Goal: Find specific page/section: Find specific page/section

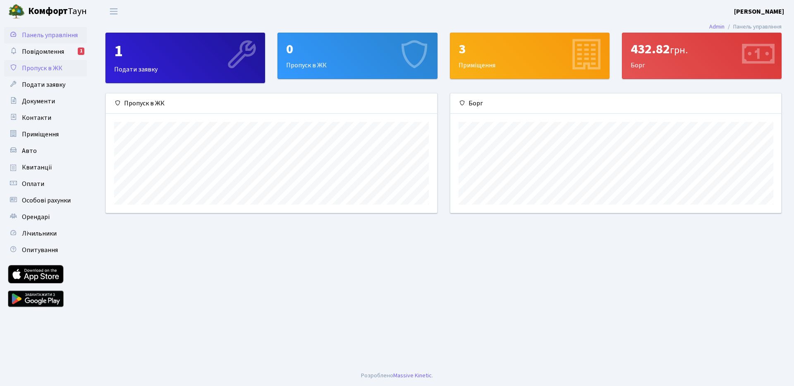
scroll to position [120, 331]
click at [45, 52] on span "Повідомлення" at bounding box center [43, 51] width 42 height 9
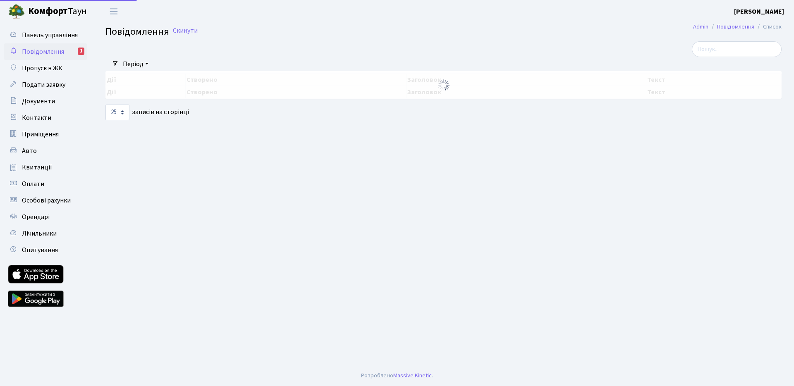
select select "25"
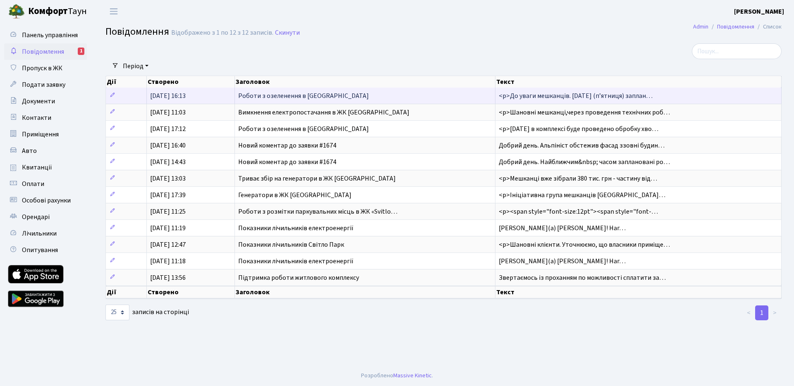
click at [345, 98] on span "Роботи з озеленення в [GEOGRAPHIC_DATA]" at bounding box center [303, 95] width 131 height 9
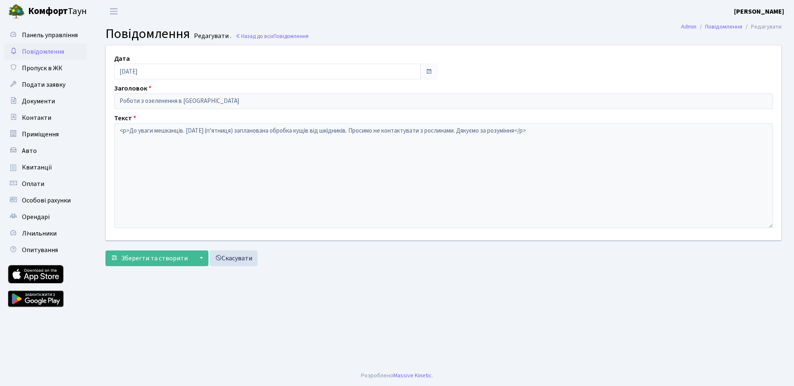
click at [57, 50] on span "Повідомлення" at bounding box center [43, 51] width 42 height 9
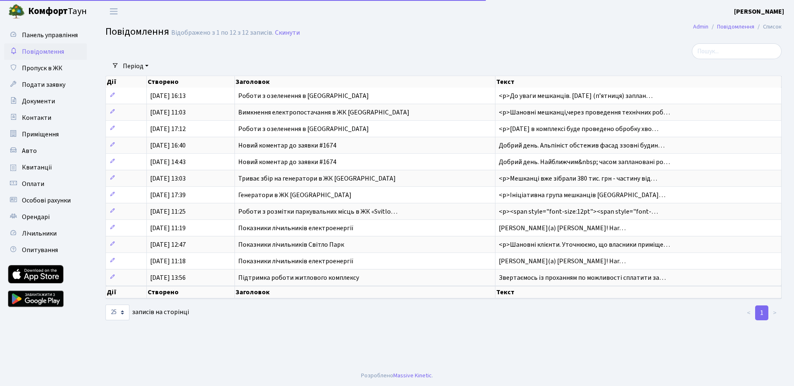
select select "25"
click at [35, 166] on span "Квитанції" at bounding box center [37, 167] width 30 height 9
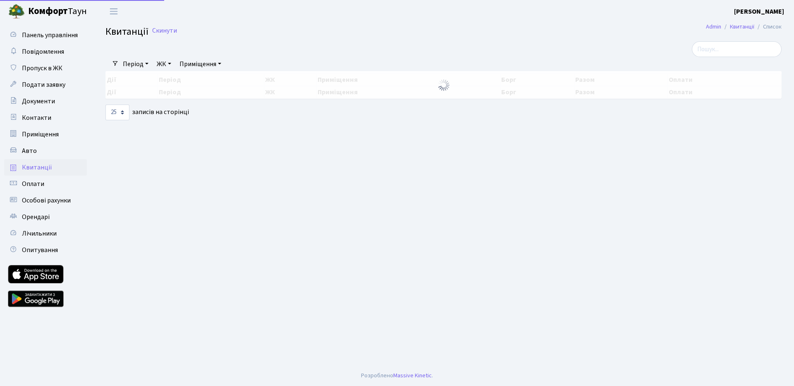
select select "25"
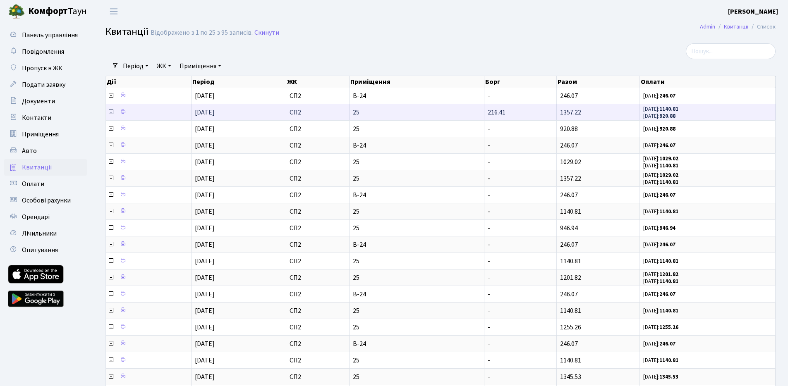
click at [110, 113] on icon at bounding box center [111, 112] width 7 height 7
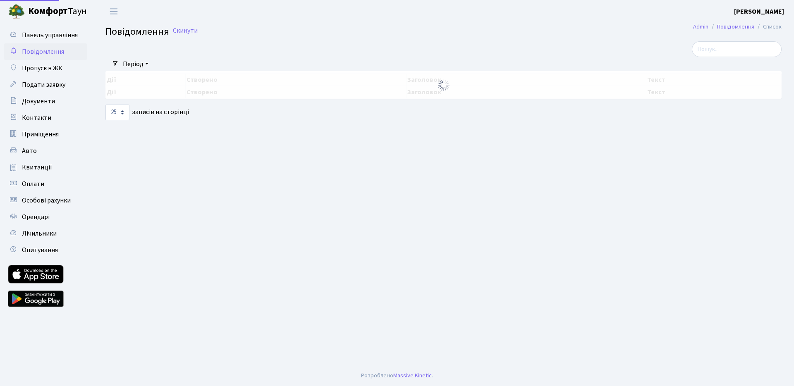
select select "25"
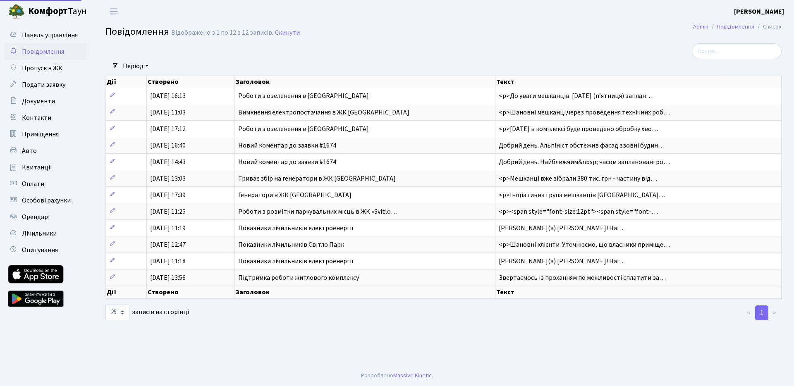
select select "25"
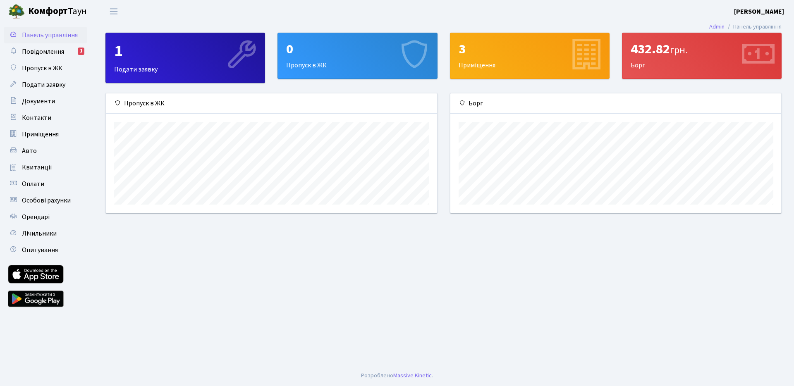
scroll to position [120, 331]
click at [49, 163] on span "Квитанції" at bounding box center [37, 167] width 30 height 9
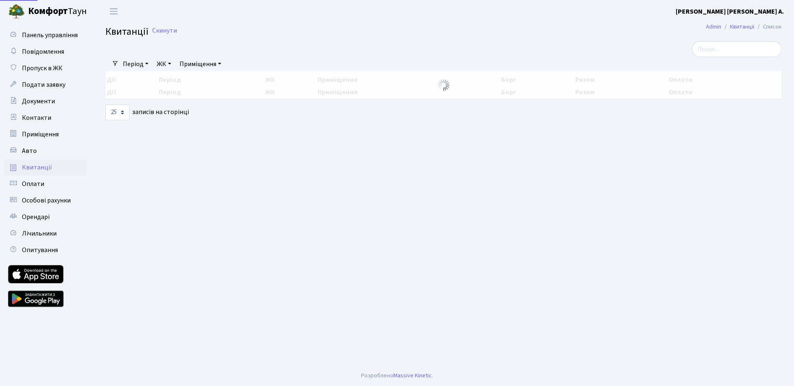
select select "25"
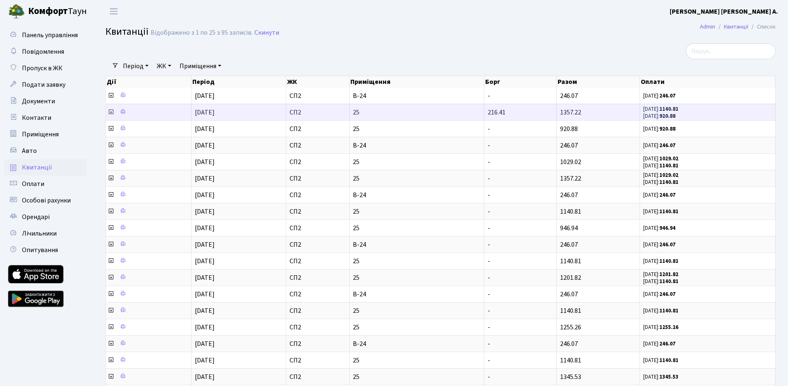
click at [111, 111] on icon at bounding box center [111, 112] width 7 height 7
